Goal: Register for event/course

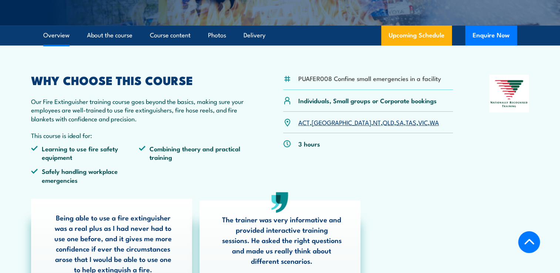
scroll to position [185, 0]
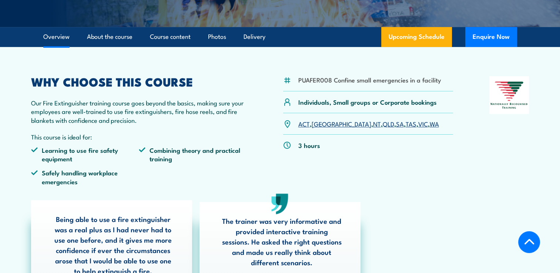
click at [419, 127] on link "VIC" at bounding box center [424, 123] width 10 height 9
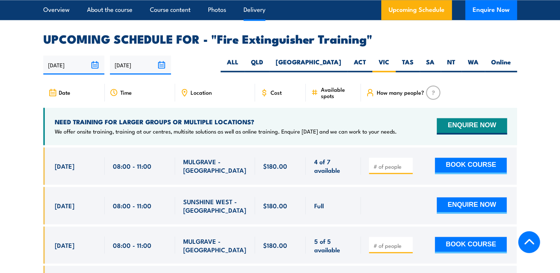
scroll to position [1243, 0]
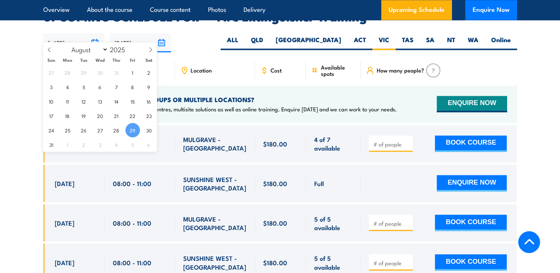
click at [95, 33] on input "[DATE]" at bounding box center [73, 42] width 61 height 19
click at [103, 48] on select "January February March April May June July August September October November De…" at bounding box center [88, 49] width 40 height 10
select select "10"
click at [68, 44] on select "January February March April May June July August September October November De…" at bounding box center [88, 49] width 40 height 10
click at [116, 86] on span "6" at bounding box center [116, 87] width 14 height 14
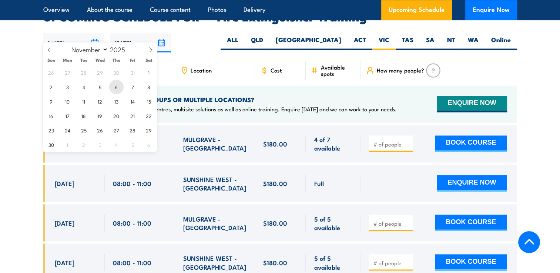
type input "06/11/2025"
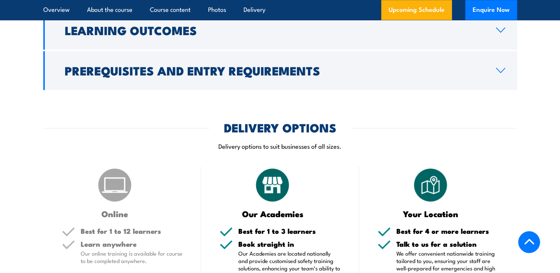
scroll to position [873, 0]
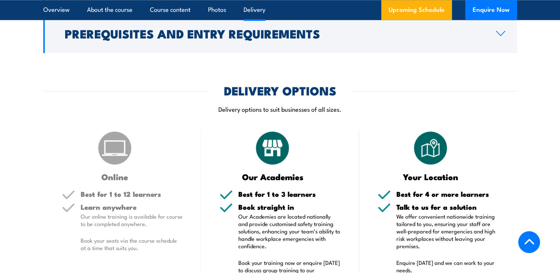
click at [120, 183] on div "Online Best for 1 to 12 learners Learn anywhere Our online training is availabl…" at bounding box center [122, 240] width 158 height 220
click at [120, 158] on img at bounding box center [114, 148] width 37 height 37
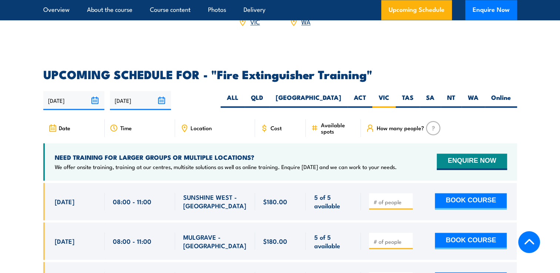
scroll to position [1185, 0]
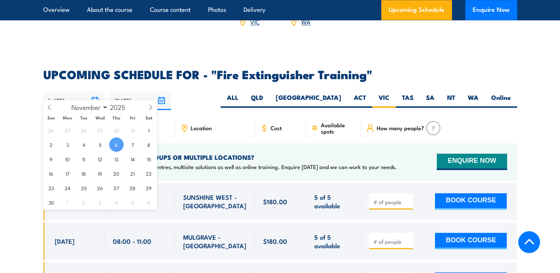
click at [95, 92] on input "06/11/2025" at bounding box center [73, 100] width 61 height 19
click at [97, 150] on span "5" at bounding box center [100, 144] width 14 height 14
type input "[DATE]"
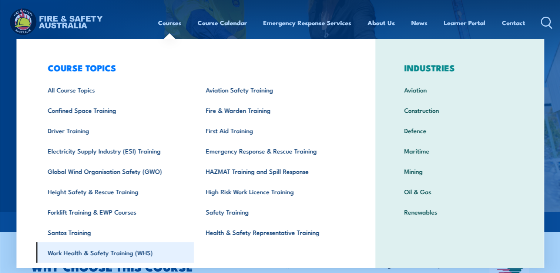
click at [89, 256] on link "Work Health & Safety Training (WHS)" at bounding box center [115, 253] width 158 height 20
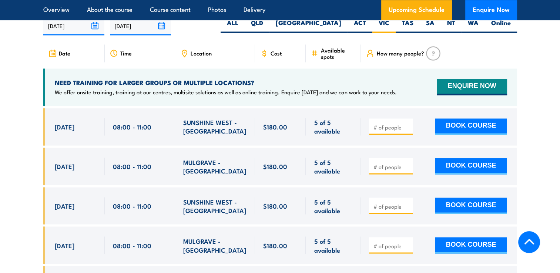
scroll to position [1243, 0]
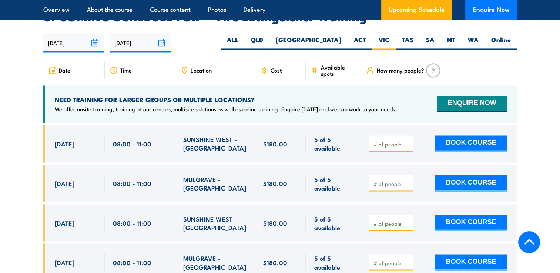
click at [163, 33] on input "25/02/2026" at bounding box center [140, 42] width 61 height 19
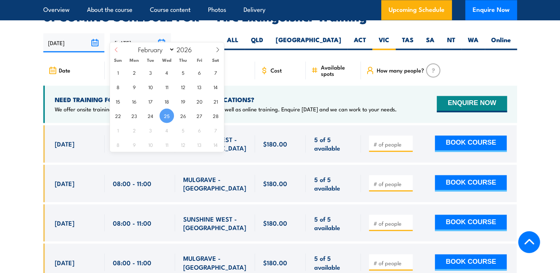
click at [116, 49] on icon at bounding box center [116, 49] width 5 height 5
select select "0"
click at [116, 49] on icon at bounding box center [116, 49] width 5 height 5
type input "2025"
click at [116, 49] on icon at bounding box center [116, 49] width 5 height 5
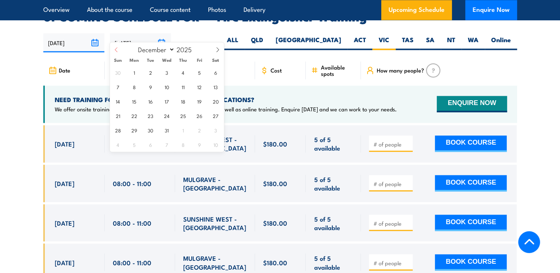
select select "10"
click at [167, 106] on span "12" at bounding box center [167, 101] width 14 height 14
type input "12/11/2025"
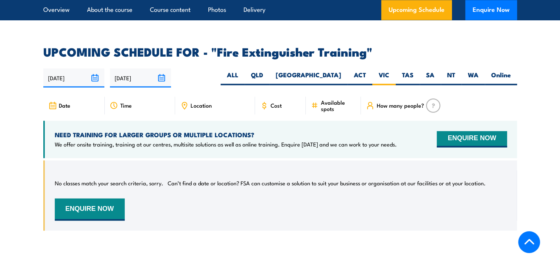
scroll to position [1243, 0]
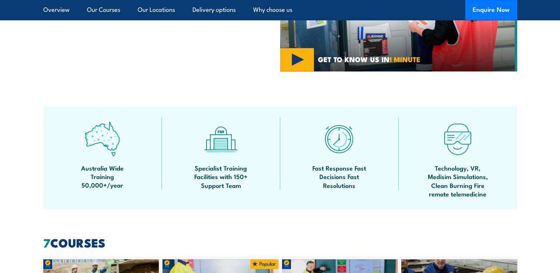
scroll to position [444, 0]
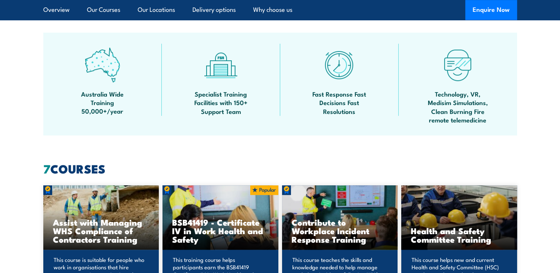
drag, startPoint x: 27, startPoint y: 136, endPoint x: 10, endPoint y: 130, distance: 18.2
click at [10, 130] on section "Australia Wide Training 50,000+/year Specialist Training Facilities with 150+ S…" at bounding box center [280, 84] width 560 height 103
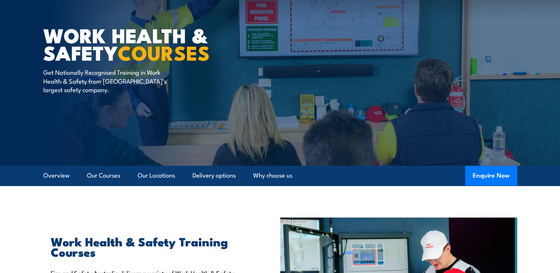
scroll to position [0, 0]
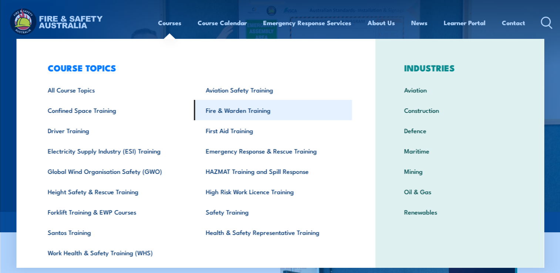
click at [233, 114] on link "Fire & Warden Training" at bounding box center [273, 110] width 158 height 20
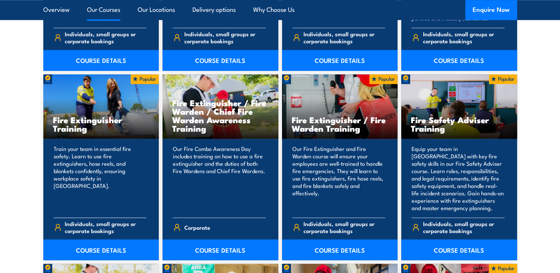
scroll to position [778, 0]
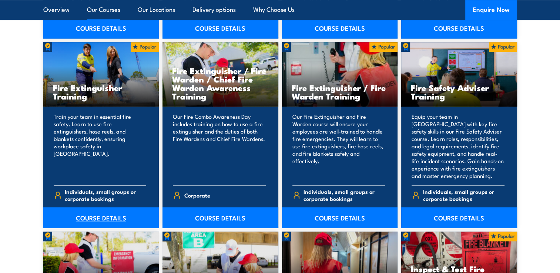
click at [97, 220] on link "COURSE DETAILS" at bounding box center [101, 217] width 116 height 21
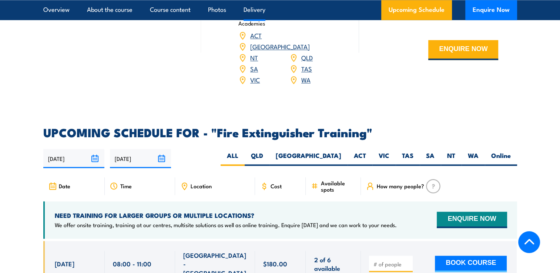
scroll to position [1111, 0]
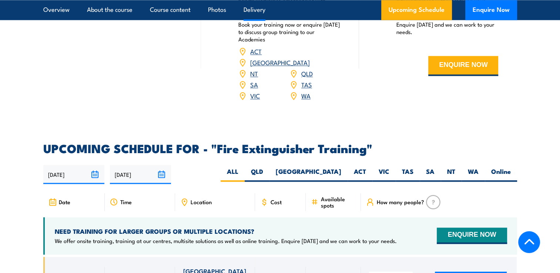
click at [94, 165] on input "29/08/2025" at bounding box center [73, 174] width 61 height 19
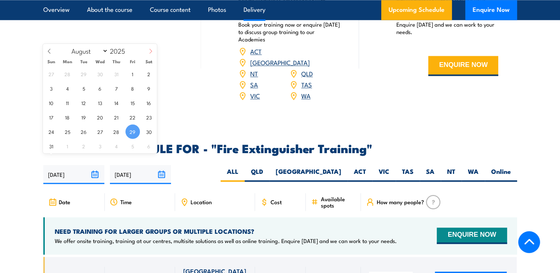
click at [151, 53] on icon at bounding box center [150, 51] width 5 height 5
select select "10"
click at [153, 78] on span "1" at bounding box center [149, 74] width 14 height 14
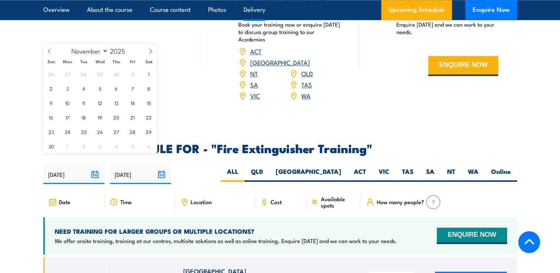
type input "01/11/2025"
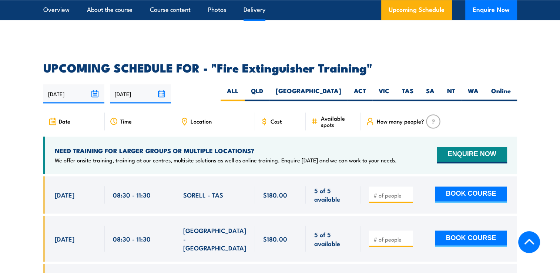
scroll to position [1243, 0]
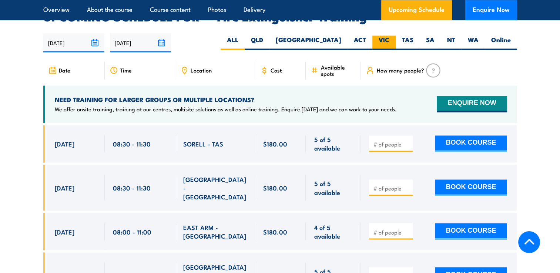
click at [382, 36] on label "VIC" at bounding box center [384, 43] width 23 height 14
click at [390, 36] on input "VIC" at bounding box center [392, 38] width 5 height 5
radio input "true"
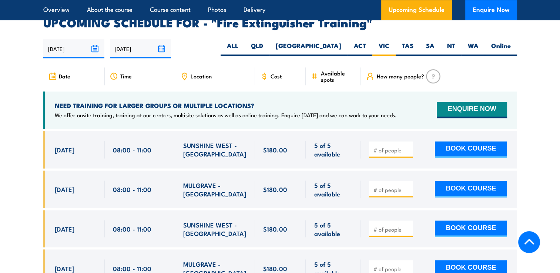
scroll to position [1243, 0]
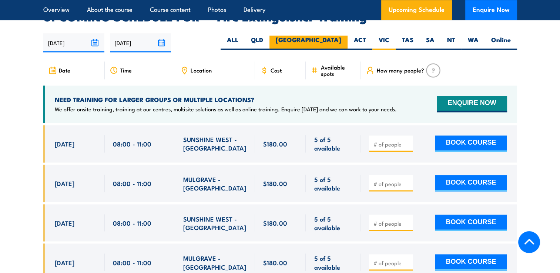
click at [325, 36] on label "[GEOGRAPHIC_DATA]" at bounding box center [309, 43] width 78 height 14
click at [342, 36] on input "[GEOGRAPHIC_DATA]" at bounding box center [344, 38] width 5 height 5
radio input "true"
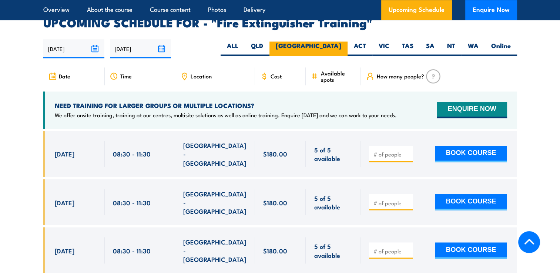
scroll to position [1243, 0]
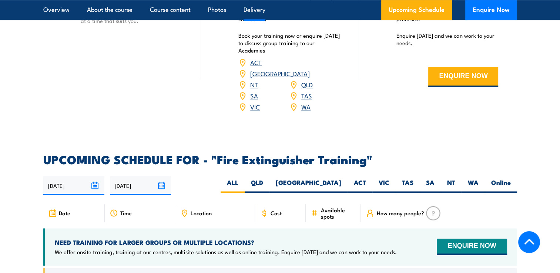
scroll to position [1111, 0]
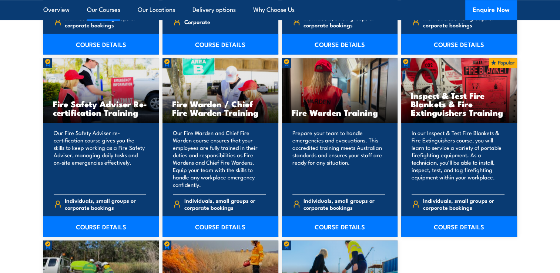
scroll to position [1074, 0]
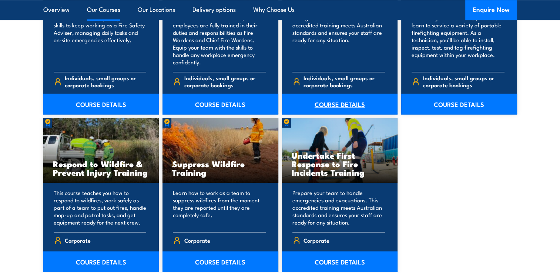
click at [347, 99] on link "COURSE DETAILS" at bounding box center [340, 104] width 116 height 21
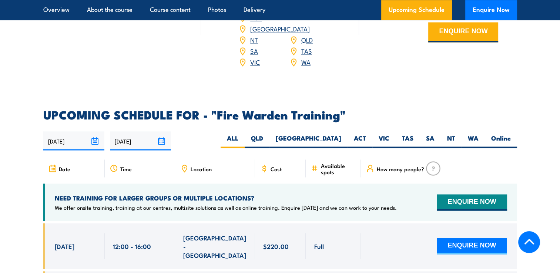
scroll to position [1296, 0]
